Goal: Transaction & Acquisition: Purchase product/service

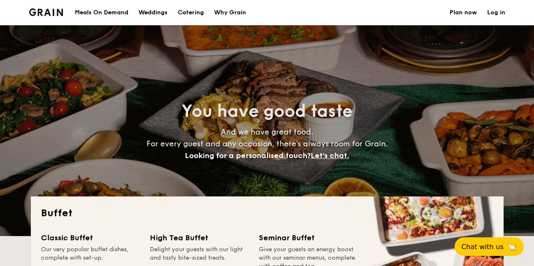
select select
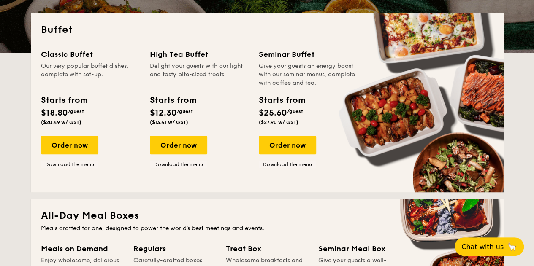
scroll to position [212, 0]
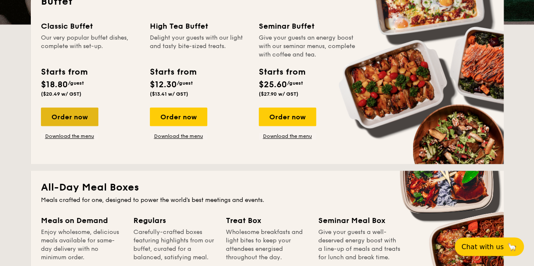
click at [71, 121] on div "Order now" at bounding box center [69, 117] width 57 height 19
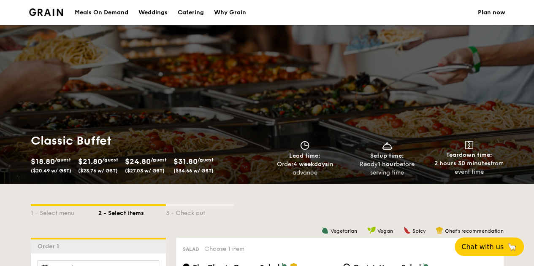
click at [71, 121] on div "Classic Buffet $18.80 /guest ($20.49 w/ GST) $21.80 /guest ($23.76 w/ GST) $24.…" at bounding box center [267, 104] width 534 height 159
select select
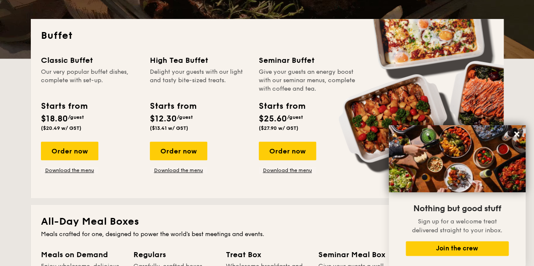
scroll to position [156, 0]
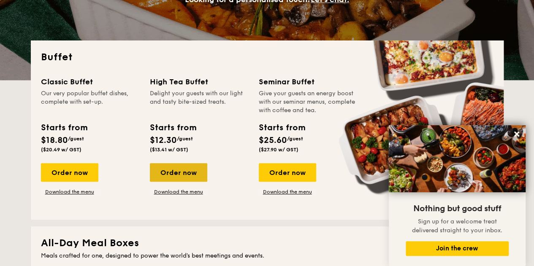
click at [173, 169] on div "Order now" at bounding box center [178, 172] width 57 height 19
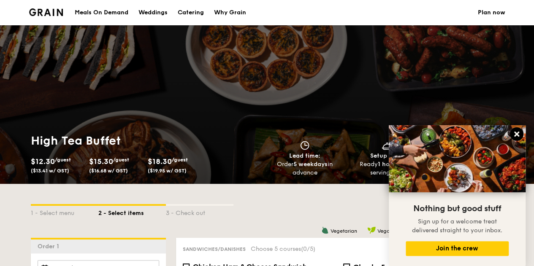
click at [517, 134] on icon at bounding box center [516, 134] width 5 height 5
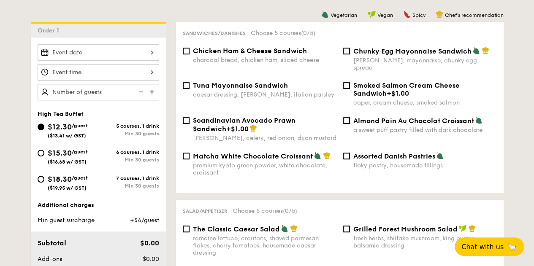
scroll to position [229, 0]
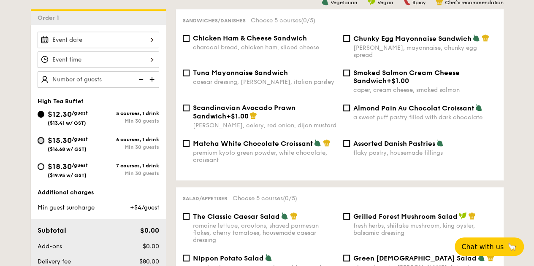
click at [38, 138] on input "$15.30 /guest ($16.68 w/ GST) 6 courses, 1 drink Min 30 guests" at bounding box center [41, 140] width 7 height 7
radio input "true"
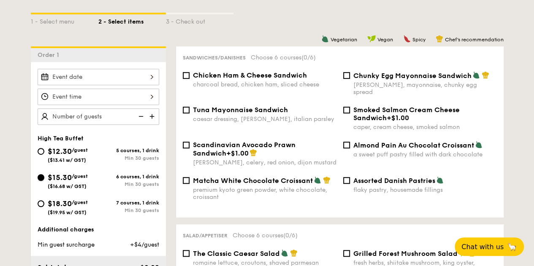
scroll to position [194, 0]
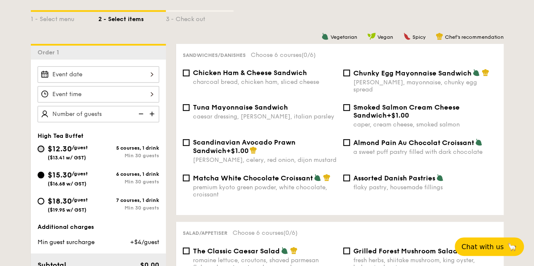
click at [42, 148] on input "$12.30 /guest ($13.41 w/ GST) 5 courses, 1 drink Min 30 guests" at bounding box center [41, 149] width 7 height 7
radio input "true"
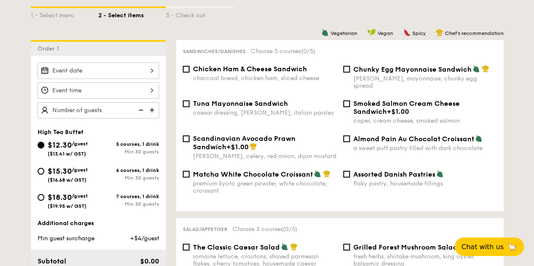
scroll to position [200, 0]
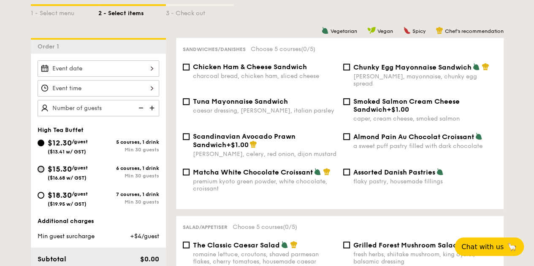
click at [42, 168] on input "$15.30 /guest ($16.68 w/ GST) 6 courses, 1 drink Min 30 guests" at bounding box center [41, 169] width 7 height 7
radio input "true"
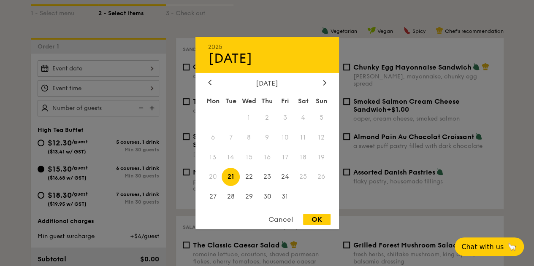
click at [150, 67] on div "2025 Oct [DATE] Tue Wed Thu Fri Sat Sun 1 2 3 4 5 6 7 8 9 10 11 12 13 14 15 16 …" at bounding box center [98, 68] width 121 height 16
click at [266, 175] on span "23" at bounding box center [267, 177] width 18 height 18
click at [320, 223] on div "OK" at bounding box center [316, 219] width 27 height 11
type input "[DATE]"
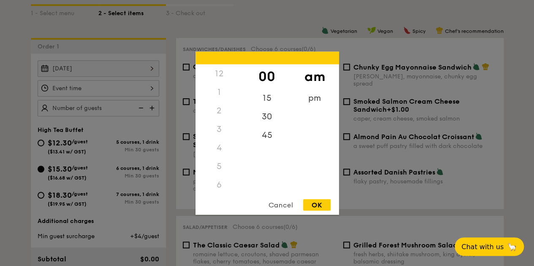
click at [153, 88] on div "12 1 2 3 4 5 6 7 8 9 10 11 00 15 30 45 am pm Cancel OK" at bounding box center [98, 88] width 121 height 16
click at [220, 144] on div "9" at bounding box center [219, 144] width 48 height 24
click at [316, 203] on div "OK" at bounding box center [316, 204] width 27 height 11
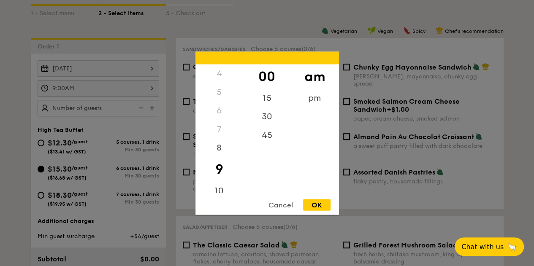
click at [154, 91] on div "9:00AM 12 1 2 3 4 5 6 7 8 9 10 11 00 15 30 45 am pm Cancel OK" at bounding box center [98, 88] width 121 height 16
click at [218, 145] on div "8" at bounding box center [219, 150] width 48 height 24
click at [273, 139] on div "45" at bounding box center [267, 138] width 48 height 24
click at [271, 109] on div "30" at bounding box center [267, 113] width 48 height 24
click at [321, 204] on div "OK" at bounding box center [316, 204] width 27 height 11
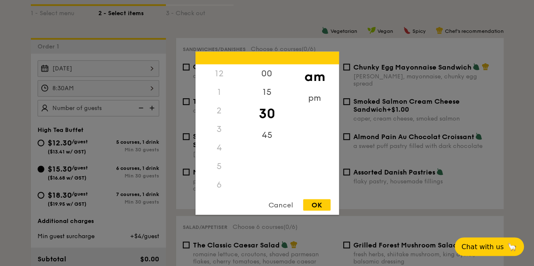
click at [151, 89] on div "8:30AM 12 1 2 3 4 5 6 7 8 9 10 11 00 15 30 45 am pm Cancel OK" at bounding box center [98, 88] width 121 height 16
click at [266, 78] on div "00" at bounding box center [267, 76] width 48 height 24
click at [272, 100] on div "15" at bounding box center [267, 101] width 48 height 24
click at [323, 202] on div "OK" at bounding box center [316, 204] width 27 height 11
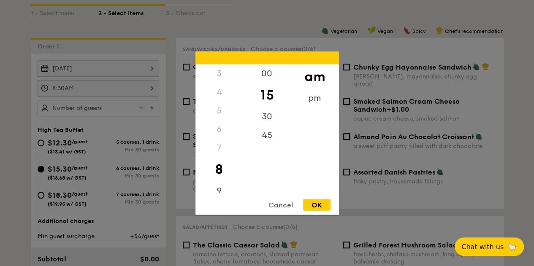
type input "8:15AM"
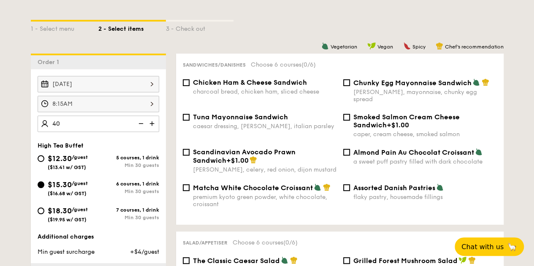
scroll to position [182, 0]
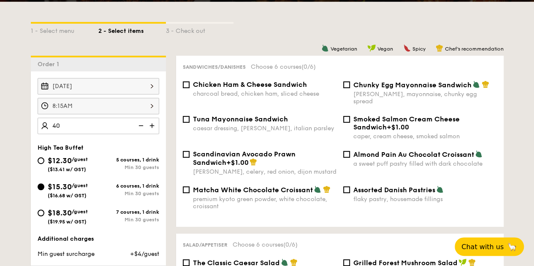
type input "40 guests"
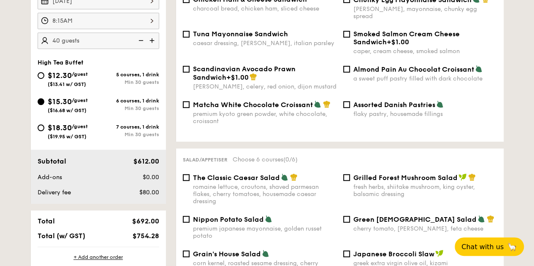
scroll to position [274, 0]
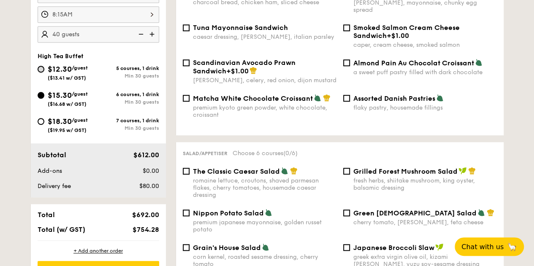
click at [39, 69] on input "$12.30 /guest ($13.41 w/ GST) 5 courses, 1 drink Min 30 guests" at bounding box center [41, 69] width 7 height 7
radio input "true"
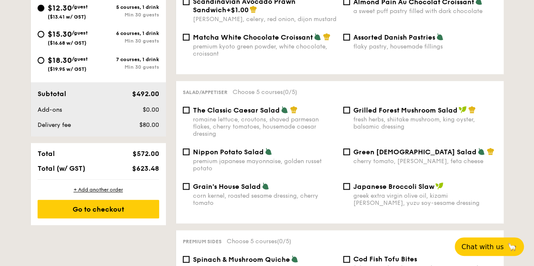
scroll to position [364, 0]
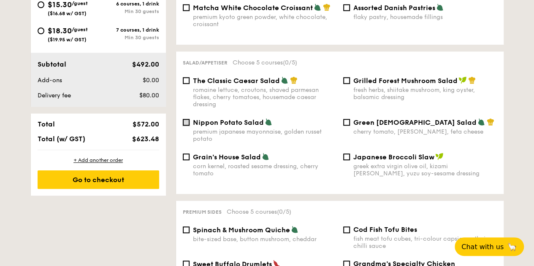
click at [185, 119] on input "Nippon Potato Salad premium japanese mayonnaise, golden russet potato" at bounding box center [186, 122] width 7 height 7
checkbox input "true"
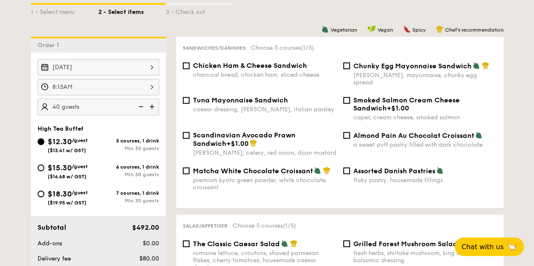
scroll to position [203, 0]
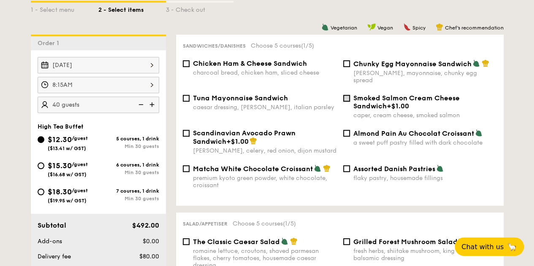
click at [345, 95] on input "Smoked Salmon Cream Cheese Sandwich +$1.00 caper, cream cheese, smoked salmon" at bounding box center [346, 98] width 7 height 7
checkbox input "true"
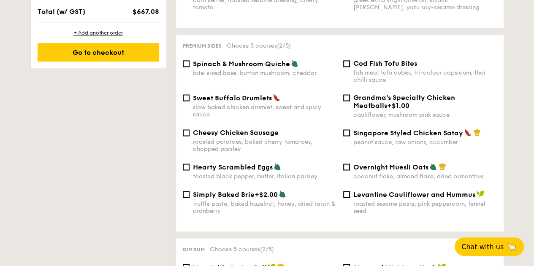
scroll to position [533, 0]
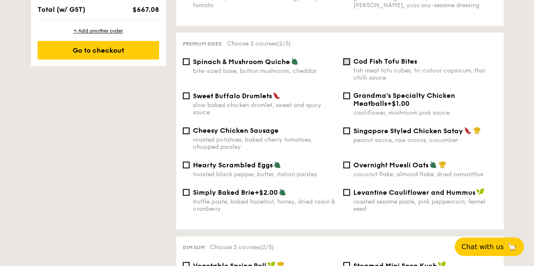
click at [348, 59] on input "Cod Fish Tofu Bites fish meat tofu cubes, tri-colour capsicum, thai chilli sauce" at bounding box center [346, 61] width 7 height 7
checkbox input "true"
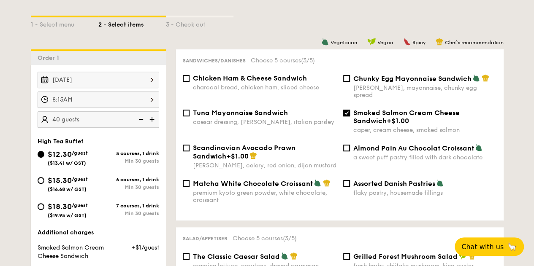
scroll to position [191, 0]
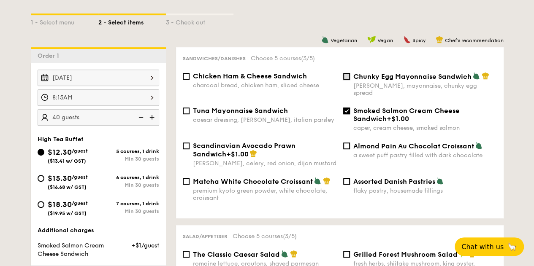
click at [348, 78] on input "Chunky Egg Mayonnaise Sandwich dijon mustard, mayonnaise, chunky egg spread" at bounding box center [346, 76] width 7 height 7
checkbox input "true"
click at [345, 108] on input "Smoked Salmon Cream Cheese Sandwich +$1.00 caper, cream cheese, smoked salmon" at bounding box center [346, 111] width 7 height 7
checkbox input "false"
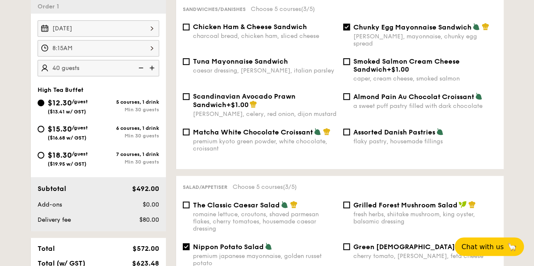
scroll to position [242, 0]
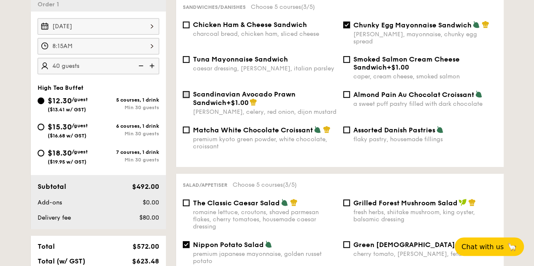
click at [186, 91] on input "Scandinavian Avocado Prawn Sandwich +$1.00 [PERSON_NAME], celery, red onion, di…" at bounding box center [186, 94] width 7 height 7
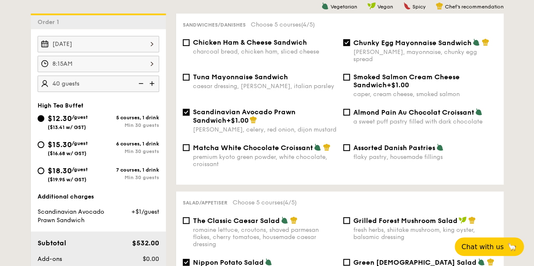
scroll to position [226, 0]
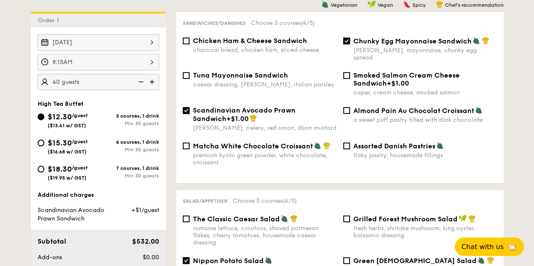
click at [189, 107] on input "Scandinavian Avocado Prawn Sandwich +$1.00 [PERSON_NAME], celery, red onion, di…" at bounding box center [186, 110] width 7 height 7
checkbox input "false"
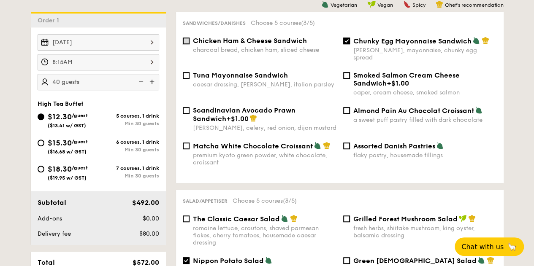
click at [185, 41] on input "Chicken Ham & Cheese Sandwich charcoal bread, chicken ham, sliced cheese" at bounding box center [186, 41] width 7 height 7
checkbox input "true"
click at [345, 40] on input "Chunky Egg Mayonnaise Sandwich dijon mustard, mayonnaise, chunky egg spread" at bounding box center [346, 41] width 7 height 7
click at [348, 43] on input "Chunky Egg Mayonnaise Sandwich dijon mustard, mayonnaise, chunky egg spread" at bounding box center [346, 41] width 7 height 7
checkbox input "true"
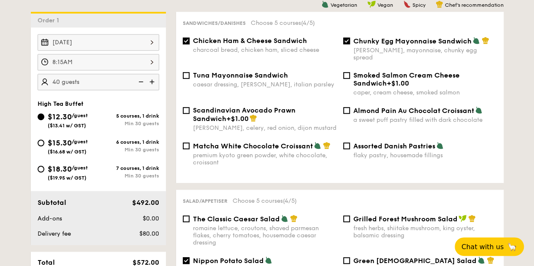
click at [183, 44] on input "Chicken Ham & Cheese Sandwich charcoal bread, chicken ham, sliced cheese" at bounding box center [186, 41] width 7 height 7
checkbox input "false"
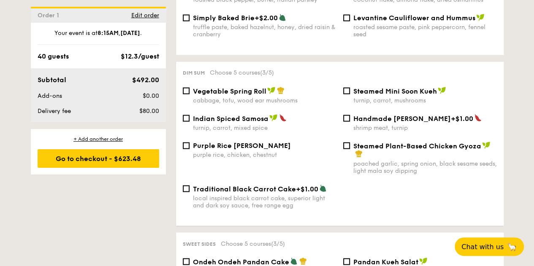
scroll to position [711, 0]
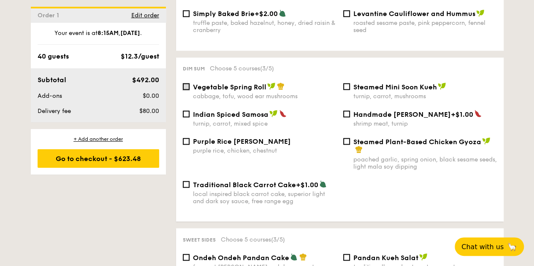
click at [183, 83] on input "Vegetable Spring Roll cabbage, tofu, wood ear mushrooms" at bounding box center [186, 86] width 7 height 7
checkbox input "true"
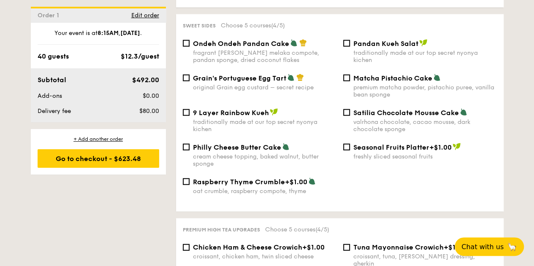
scroll to position [923, 0]
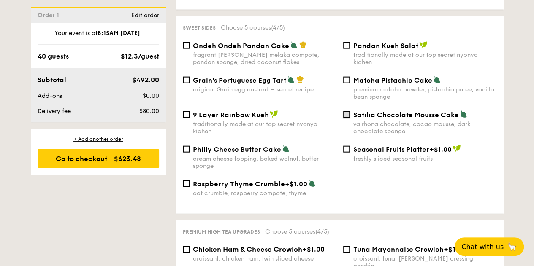
click at [346, 112] on input "Satilia Chocolate Mousse Cake valrhona chocolate, cacao mousse, dark chocolate …" at bounding box center [346, 114] width 7 height 7
checkbox input "true"
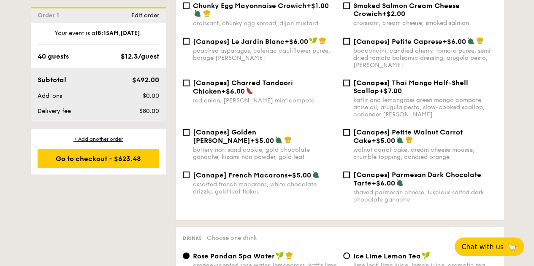
scroll to position [1203, 0]
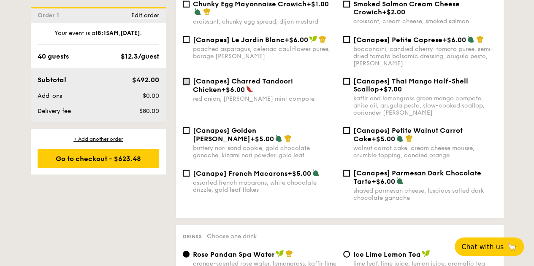
click at [186, 78] on input "[Canapes] Charred Tandoori Chicken +$6.00 red onion, coriander mint compote" at bounding box center [186, 81] width 7 height 7
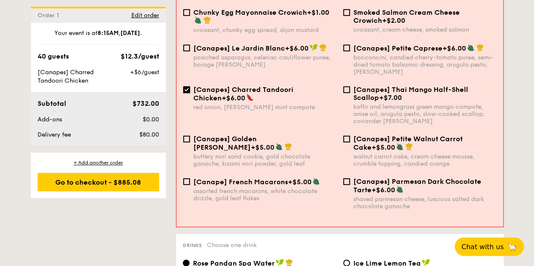
click at [186, 86] on input "[Canapes] Charred Tandoori Chicken +$6.00 red onion, coriander mint compote" at bounding box center [186, 89] width 7 height 7
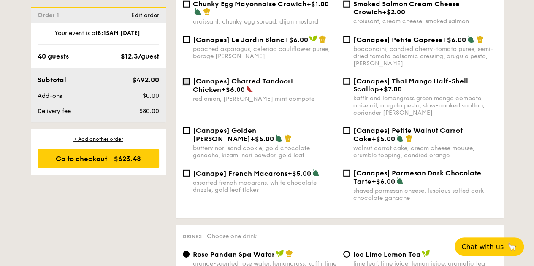
click at [186, 78] on input "[Canapes] Charred Tandoori Chicken +$6.00 red onion, coriander mint compote" at bounding box center [186, 81] width 7 height 7
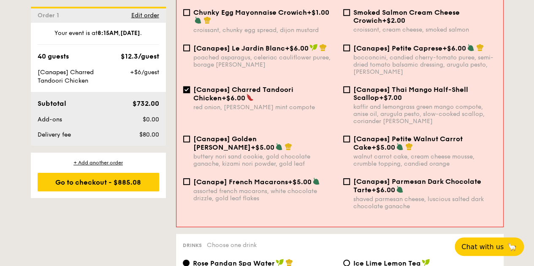
click at [186, 86] on input "[Canapes] Charred Tandoori Chicken +$6.00 red onion, coriander mint compote" at bounding box center [186, 89] width 7 height 7
checkbox input "false"
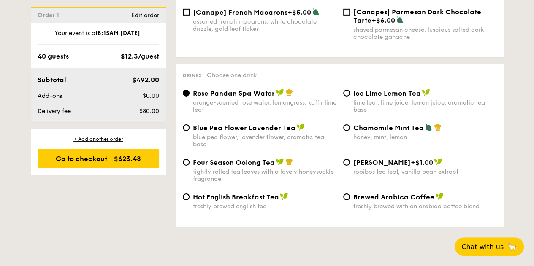
scroll to position [1362, 0]
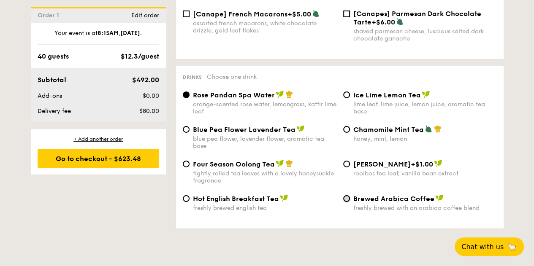
click at [345, 195] on input "Brewed Arabica Coffee freshly brewed with an arabica coffee blend" at bounding box center [346, 198] width 7 height 7
radio input "true"
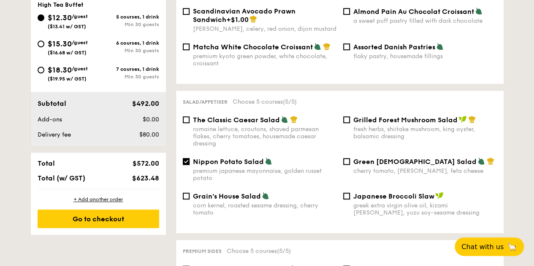
scroll to position [323, 0]
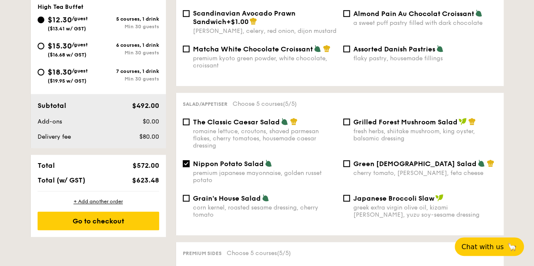
click at [184, 160] on input "Nippon Potato Salad premium japanese mayonnaise, golden russet potato" at bounding box center [186, 163] width 7 height 7
checkbox input "false"
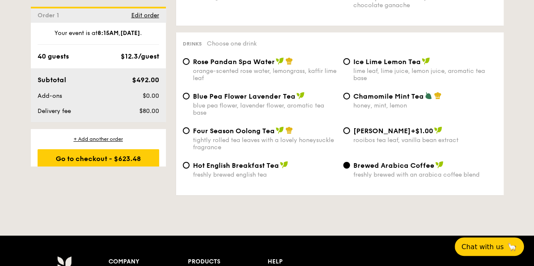
scroll to position [1388, 0]
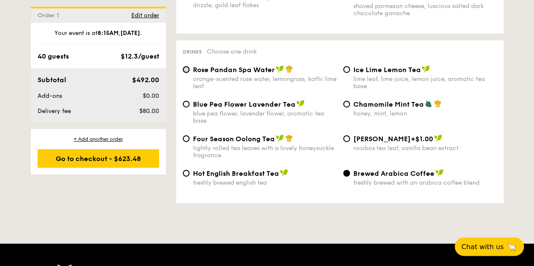
click at [185, 67] on input "Rose Pandan Spa Water orange-scented rose water, lemongrass, kaffir lime leaf" at bounding box center [186, 69] width 7 height 7
radio input "true"
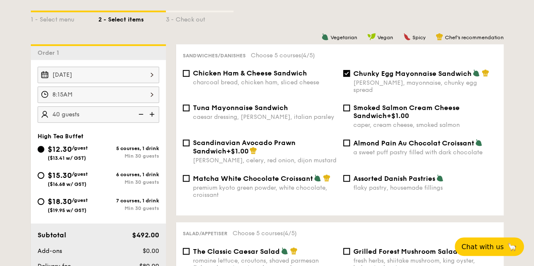
scroll to position [191, 0]
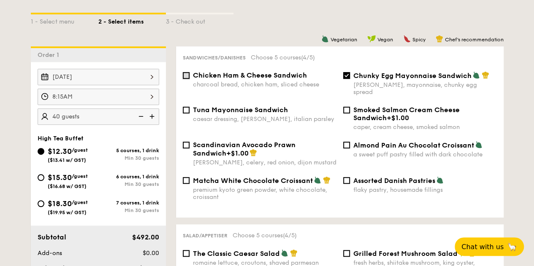
click at [187, 74] on input "Chicken Ham & Cheese Sandwich charcoal bread, chicken ham, sliced cheese" at bounding box center [186, 75] width 7 height 7
checkbox input "true"
click at [348, 73] on input "Chunky Egg Mayonnaise Sandwich dijon mustard, mayonnaise, chunky egg spread" at bounding box center [346, 75] width 7 height 7
checkbox input "false"
click at [185, 77] on input "Chicken Ham & Cheese Sandwich charcoal bread, chicken ham, sliced cheese" at bounding box center [186, 75] width 7 height 7
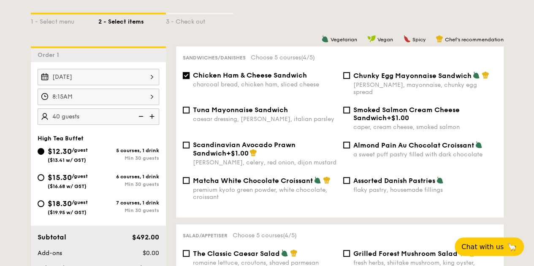
checkbox input "false"
click at [183, 142] on input "Scandinavian Avocado Prawn Sandwich +$1.00 [PERSON_NAME], celery, red onion, di…" at bounding box center [186, 145] width 7 height 7
checkbox input "true"
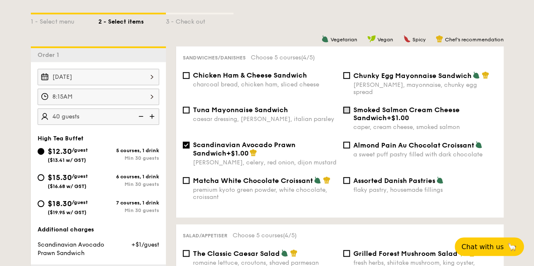
click at [345, 107] on input "Smoked Salmon Cream Cheese Sandwich +$1.00 caper, cream cheese, smoked salmon" at bounding box center [346, 110] width 7 height 7
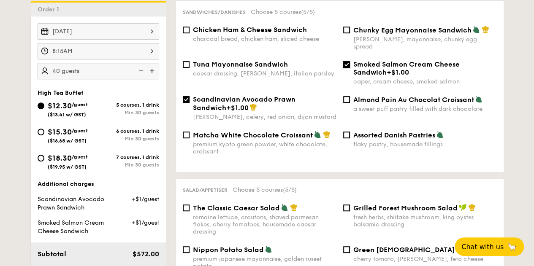
scroll to position [212, 0]
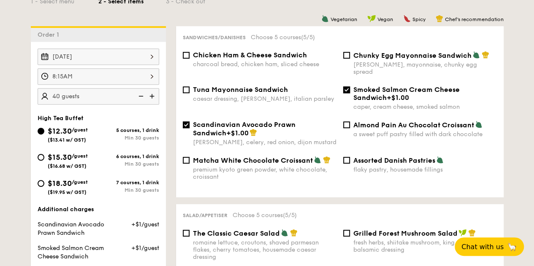
click at [347, 86] on input "Smoked Salmon Cream Cheese Sandwich +$1.00 caper, cream cheese, smoked salmon" at bounding box center [346, 89] width 7 height 7
checkbox input "false"
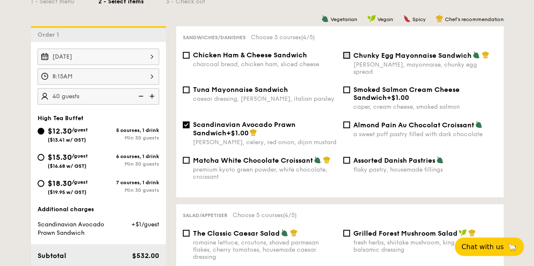
click at [345, 54] on input "Chunky Egg Mayonnaise Sandwich dijon mustard, mayonnaise, chunky egg spread" at bounding box center [346, 55] width 7 height 7
checkbox input "true"
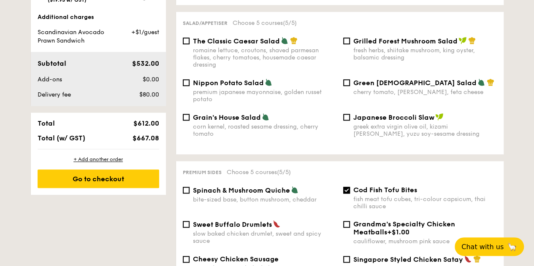
scroll to position [394, 0]
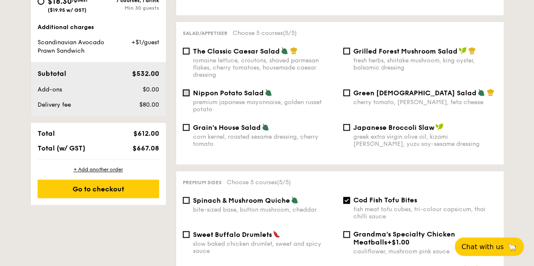
click at [186, 89] on input "Nippon Potato Salad premium japanese mayonnaise, golden russet potato" at bounding box center [186, 92] width 7 height 7
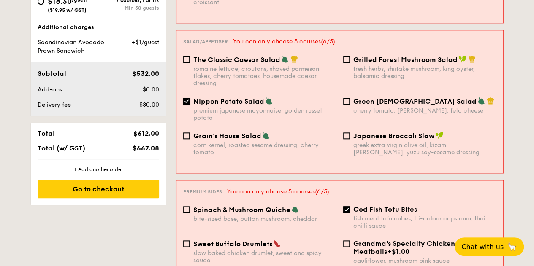
click at [186, 98] on input "Nippon Potato Salad premium japanese mayonnaise, golden russet potato" at bounding box center [186, 101] width 7 height 7
checkbox input "false"
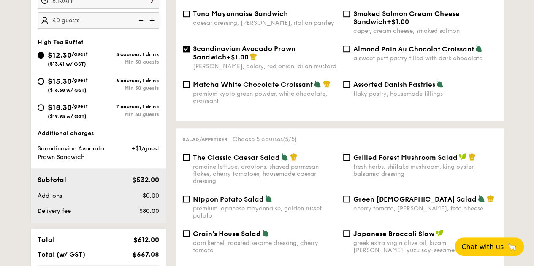
scroll to position [279, 0]
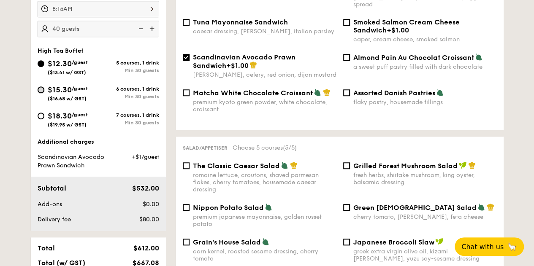
click at [40, 88] on input "$15.30 /guest ($16.68 w/ GST) 6 courses, 1 drink Min 30 guests" at bounding box center [41, 89] width 7 height 7
radio input "true"
checkbox input "false"
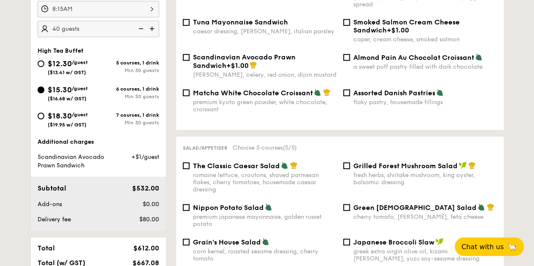
checkbox input "false"
radio input "true"
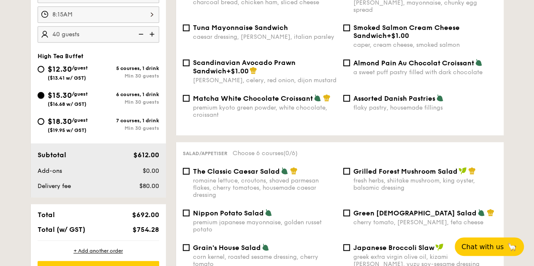
scroll to position [280, 0]
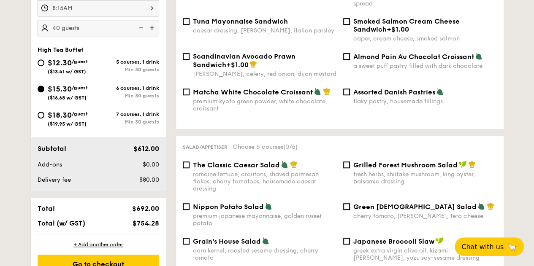
click at [36, 60] on div "$12.30 /guest ($13.41 w/ GST) 5 courses, 1 drink Min 30 guests" at bounding box center [98, 68] width 128 height 23
click at [40, 60] on input "$12.30 /guest ($13.41 w/ GST) 5 courses, 1 drink Min 30 guests" at bounding box center [41, 62] width 7 height 7
radio input "true"
click at [185, 203] on input "Nippon Potato Salad premium japanese mayonnaise, golden russet potato" at bounding box center [186, 206] width 7 height 7
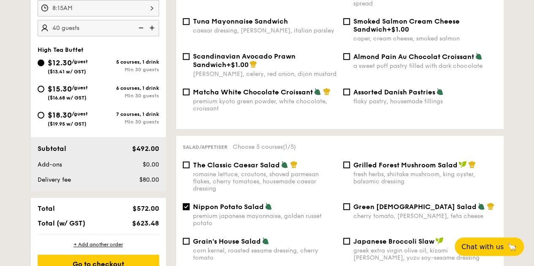
click at [185, 203] on input "Nippon Potato Salad premium japanese mayonnaise, golden russet potato" at bounding box center [186, 206] width 7 height 7
checkbox input "false"
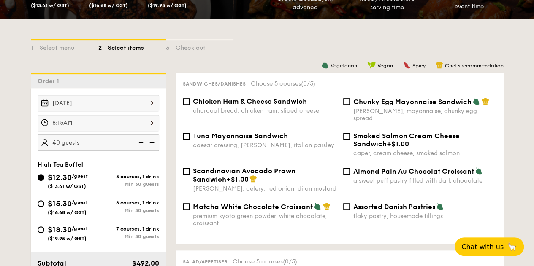
scroll to position [210, 0]
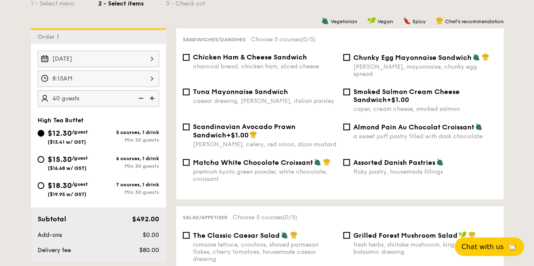
click at [349, 59] on input "Chunky Egg Mayonnaise Sandwich dijon mustard, mayonnaise, chunky egg spread" at bounding box center [346, 57] width 7 height 7
checkbox input "true"
click at [187, 124] on input "Scandinavian Avocado Prawn Sandwich +$1.00 [PERSON_NAME], celery, red onion, di…" at bounding box center [186, 127] width 7 height 7
checkbox input "true"
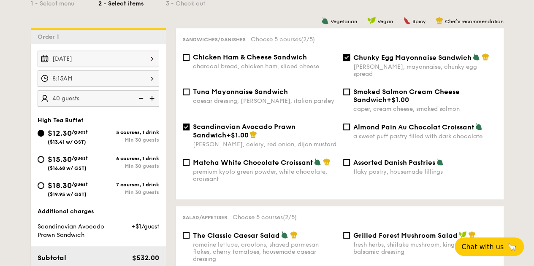
click at [348, 55] on input "Chunky Egg Mayonnaise Sandwich dijon mustard, mayonnaise, chunky egg spread" at bounding box center [346, 57] width 7 height 7
checkbox input "false"
click at [188, 57] on input "Chicken Ham & Cheese Sandwich charcoal bread, chicken ham, sliced cheese" at bounding box center [186, 57] width 7 height 7
checkbox input "true"
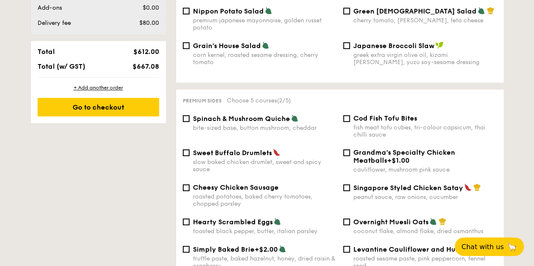
scroll to position [484, 0]
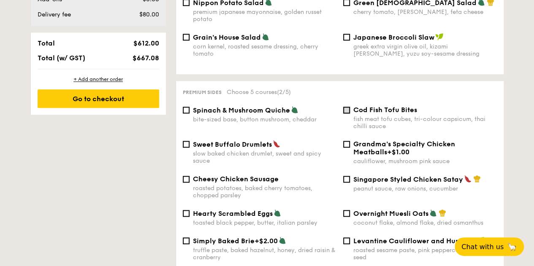
click at [345, 107] on input "Cod Fish Tofu Bites fish meat tofu cubes, tri-colour capsicum, thai chilli sauce" at bounding box center [346, 110] width 7 height 7
checkbox input "true"
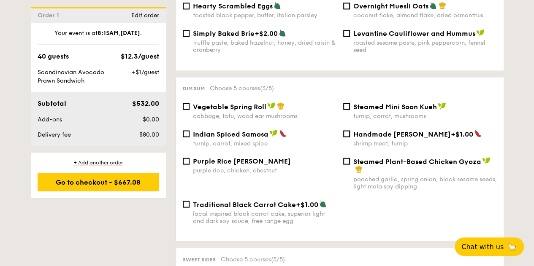
scroll to position [706, 0]
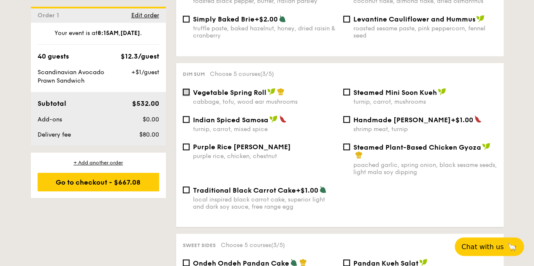
click at [186, 91] on input "Vegetable Spring Roll cabbage, tofu, wood ear mushrooms" at bounding box center [186, 92] width 7 height 7
checkbox input "true"
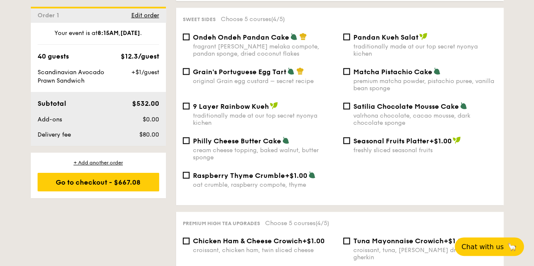
scroll to position [930, 0]
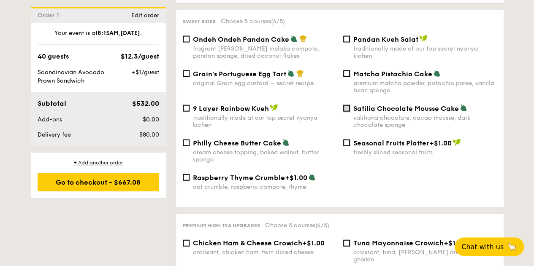
click at [345, 105] on input "Satilia Chocolate Mousse Cake valrhona chocolate, cacao mousse, dark chocolate …" at bounding box center [346, 108] width 7 height 7
checkbox input "true"
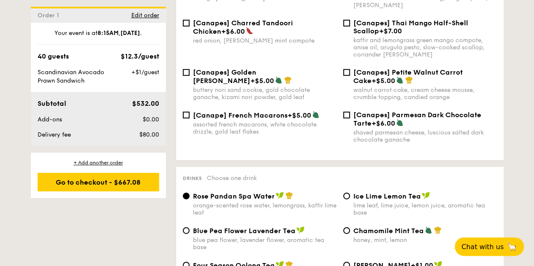
scroll to position [1259, 0]
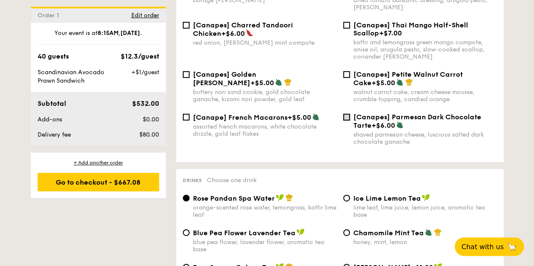
click at [347, 114] on input "[Canapes] Parmesan Dark Chocolate Tarte +$6.00 shaved parmesan cheese, luscious…" at bounding box center [346, 117] width 7 height 7
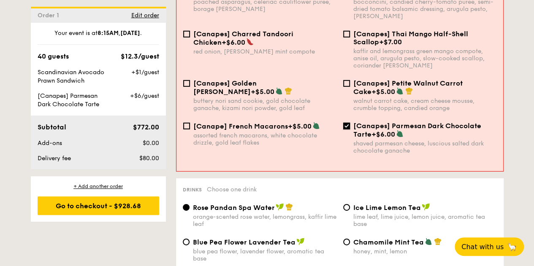
click at [344, 123] on input "[Canapes] Parmesan Dark Chocolate Tarte +$6.00 shaved parmesan cheese, luscious…" at bounding box center [346, 126] width 7 height 7
checkbox input "false"
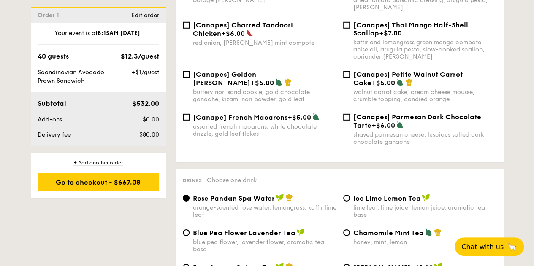
scroll to position [1026, 0]
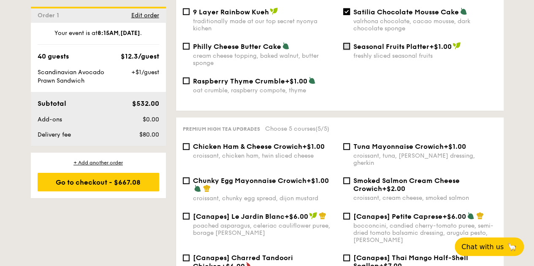
click at [348, 45] on input "Seasonal Fruits Platter +$1.00 freshly sliced seasonal fruits" at bounding box center [346, 46] width 7 height 7
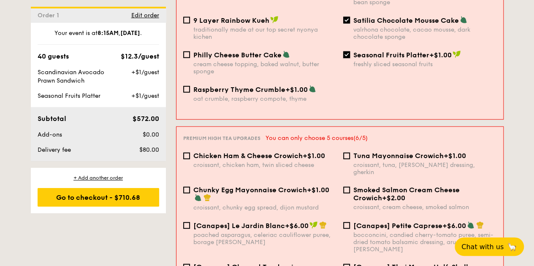
click at [348, 51] on input "Seasonal Fruits Platter +$1.00 freshly sliced seasonal fruits" at bounding box center [346, 54] width 7 height 7
checkbox input "false"
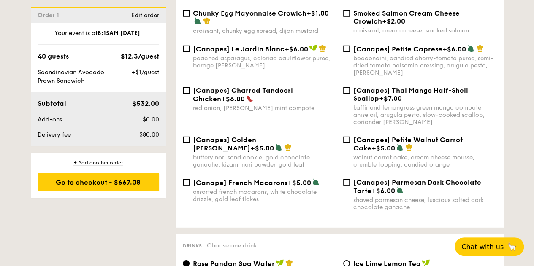
scroll to position [1168, 0]
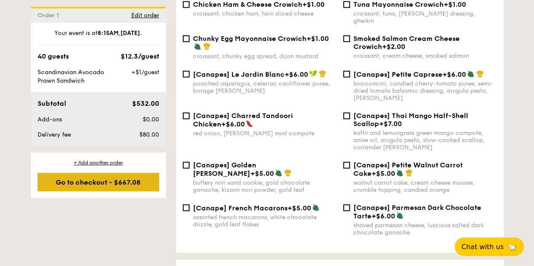
click at [109, 179] on div "Go to checkout - $667.08" at bounding box center [98, 182] width 121 height 19
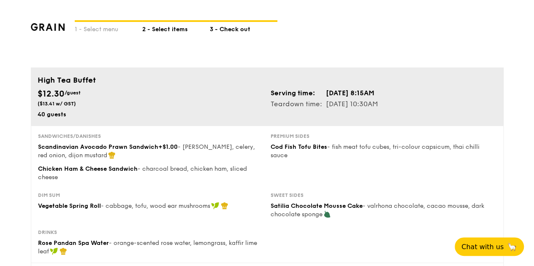
click at [164, 29] on div "2 - Select items" at bounding box center [175, 28] width 67 height 12
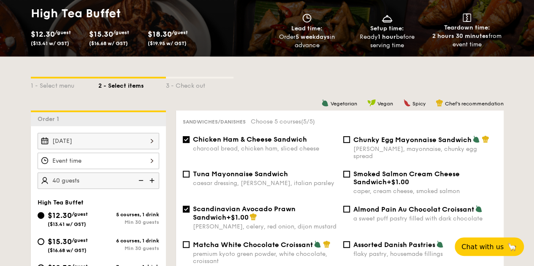
scroll to position [129, 0]
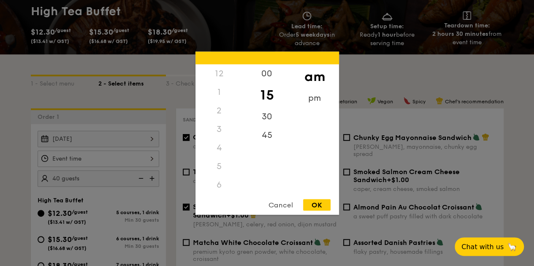
click at [147, 160] on div "12 1 2 3 4 5 6 7 8 9 10 11 00 15 30 45 am pm Cancel OK" at bounding box center [98, 159] width 121 height 16
click at [221, 140] on div "9" at bounding box center [219, 144] width 48 height 24
click at [220, 119] on div "8" at bounding box center [219, 125] width 48 height 24
click at [272, 138] on div "45" at bounding box center [267, 138] width 48 height 24
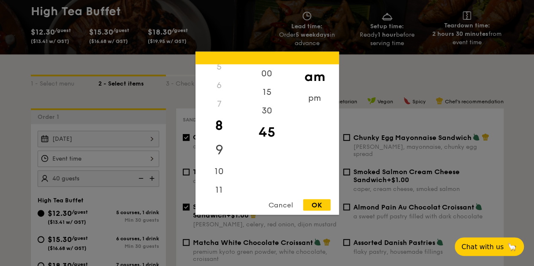
click at [218, 147] on div "9" at bounding box center [219, 149] width 48 height 24
click at [268, 75] on div "00" at bounding box center [267, 76] width 48 height 24
click at [321, 204] on div "OK" at bounding box center [316, 204] width 27 height 11
type input "9:00AM"
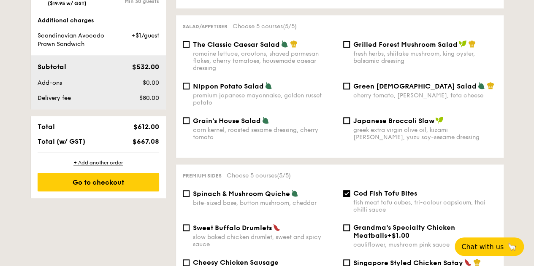
scroll to position [412, 0]
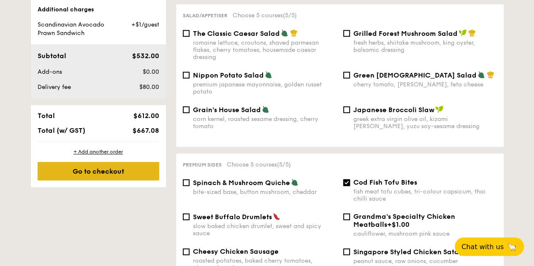
click at [68, 169] on div "Go to checkout" at bounding box center [98, 171] width 121 height 19
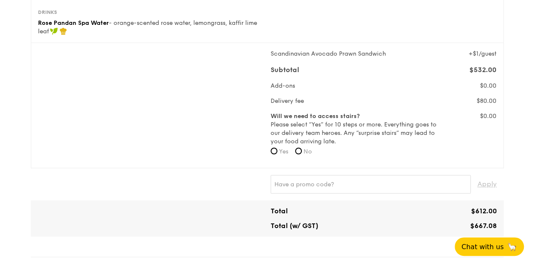
scroll to position [219, 0]
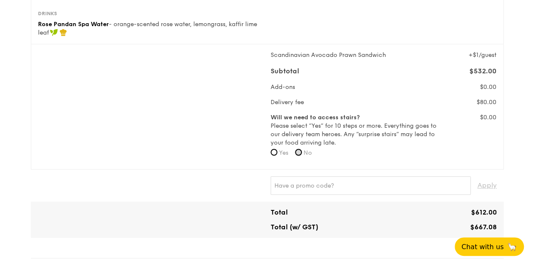
click at [299, 151] on input "No" at bounding box center [298, 152] width 7 height 7
radio input "true"
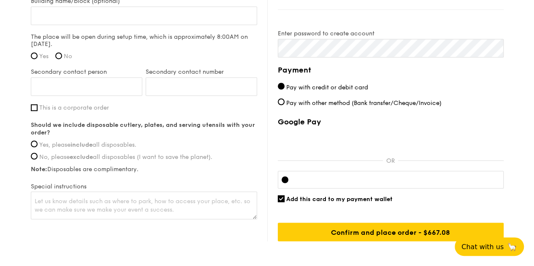
scroll to position [0, 0]
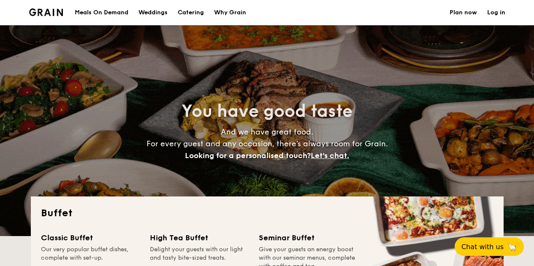
select select
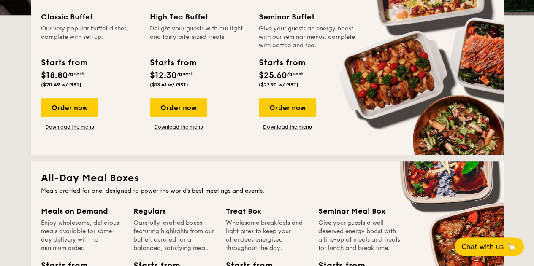
scroll to position [219, 0]
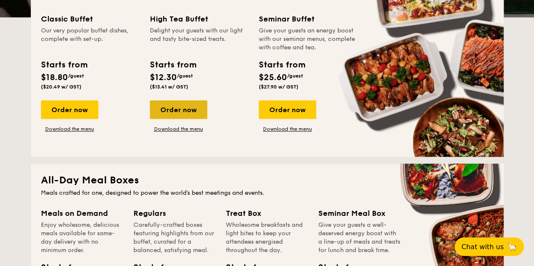
click at [190, 113] on div "Order now" at bounding box center [178, 109] width 57 height 19
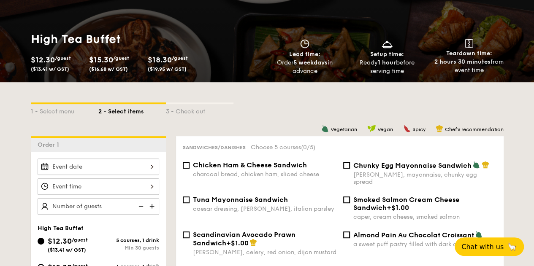
scroll to position [74, 0]
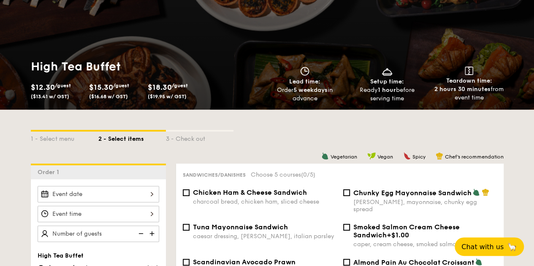
scroll to position [219, 0]
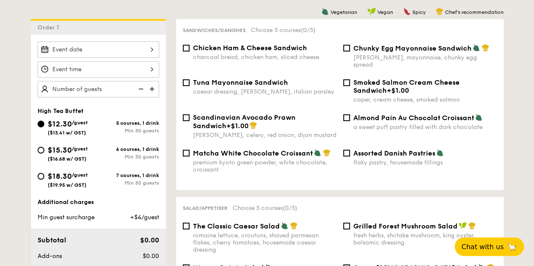
select select
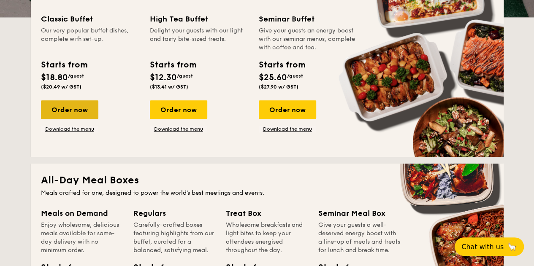
click at [74, 109] on div "Order now" at bounding box center [69, 109] width 57 height 19
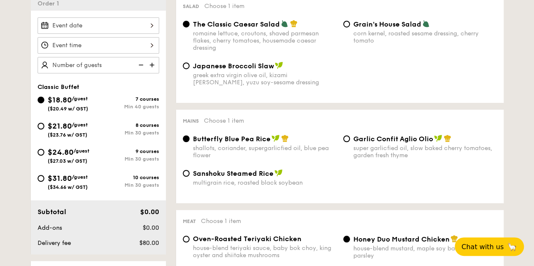
scroll to position [247, 0]
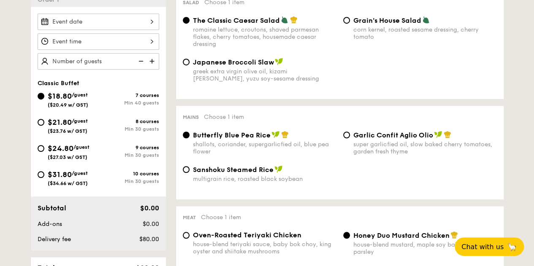
scroll to position [219, 0]
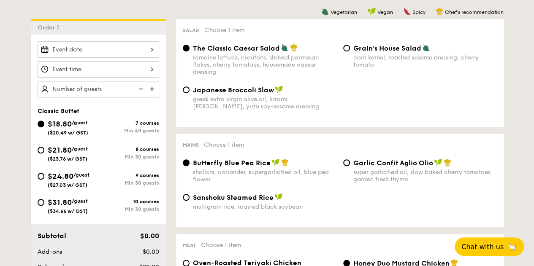
select select
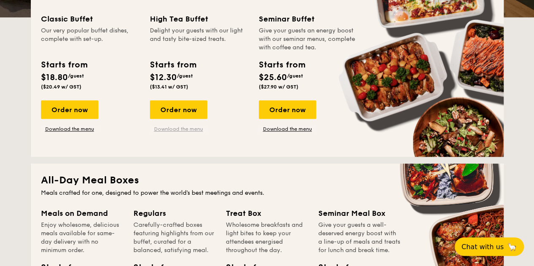
click at [192, 130] on link "Download the menu" at bounding box center [178, 129] width 57 height 7
click at [166, 109] on div "Order now" at bounding box center [178, 109] width 57 height 19
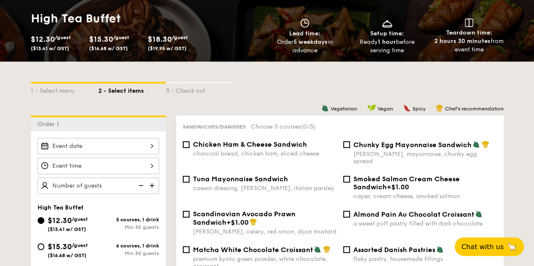
scroll to position [154, 0]
